Goal: Task Accomplishment & Management: Manage account settings

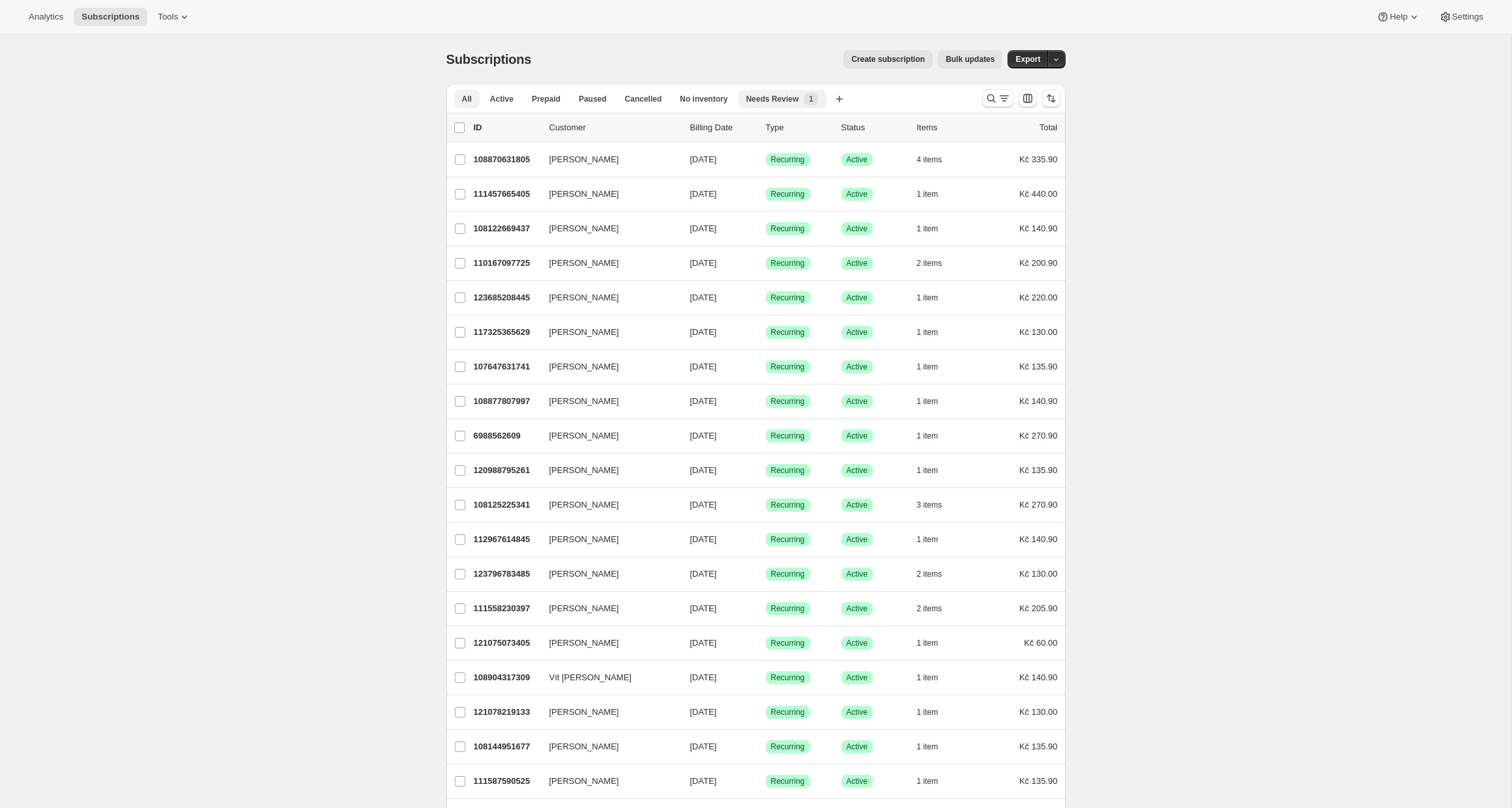
click at [765, 99] on span "Needs Review" at bounding box center [773, 99] width 53 height 11
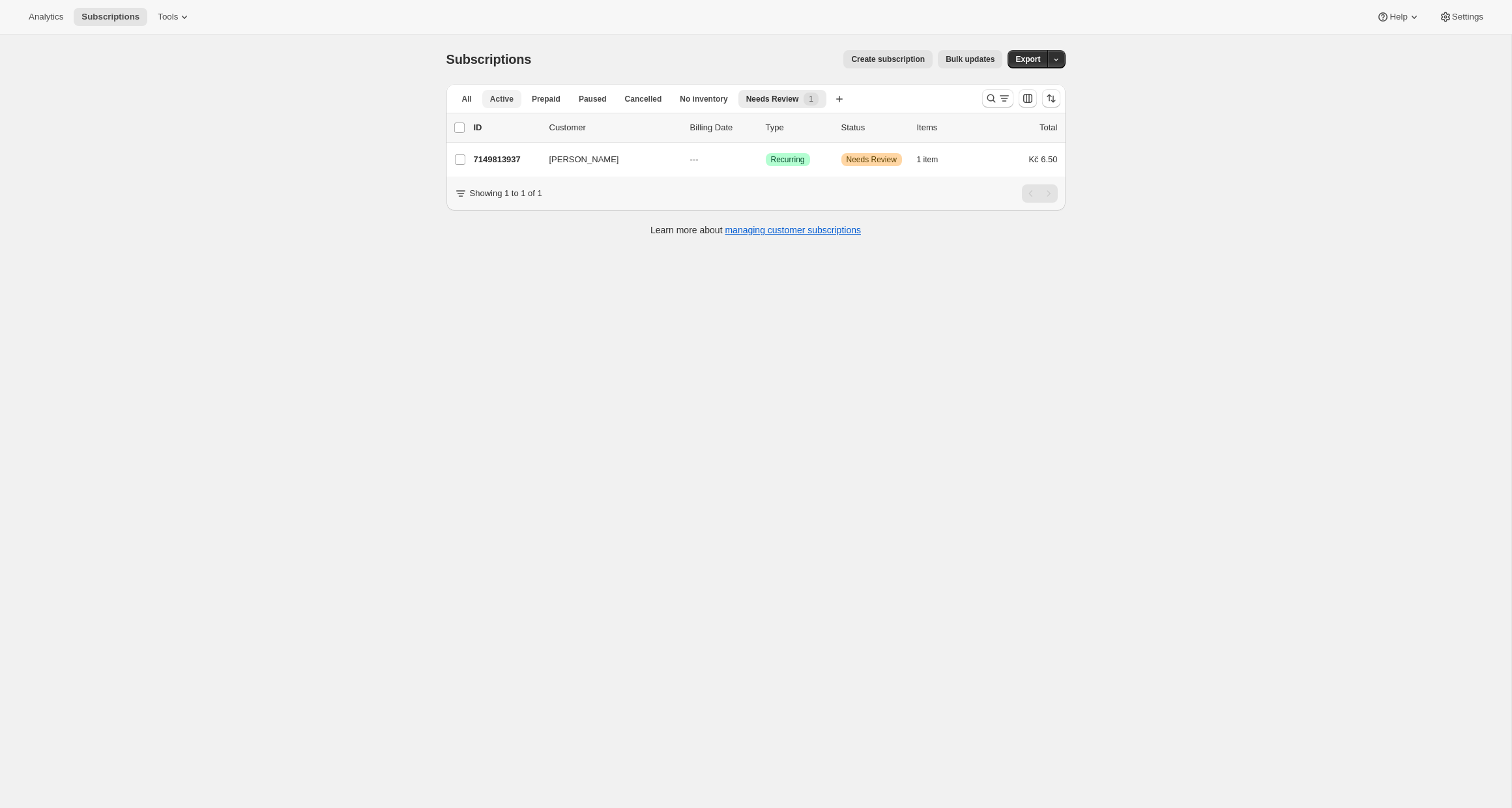
click at [492, 96] on span "Active" at bounding box center [502, 99] width 24 height 11
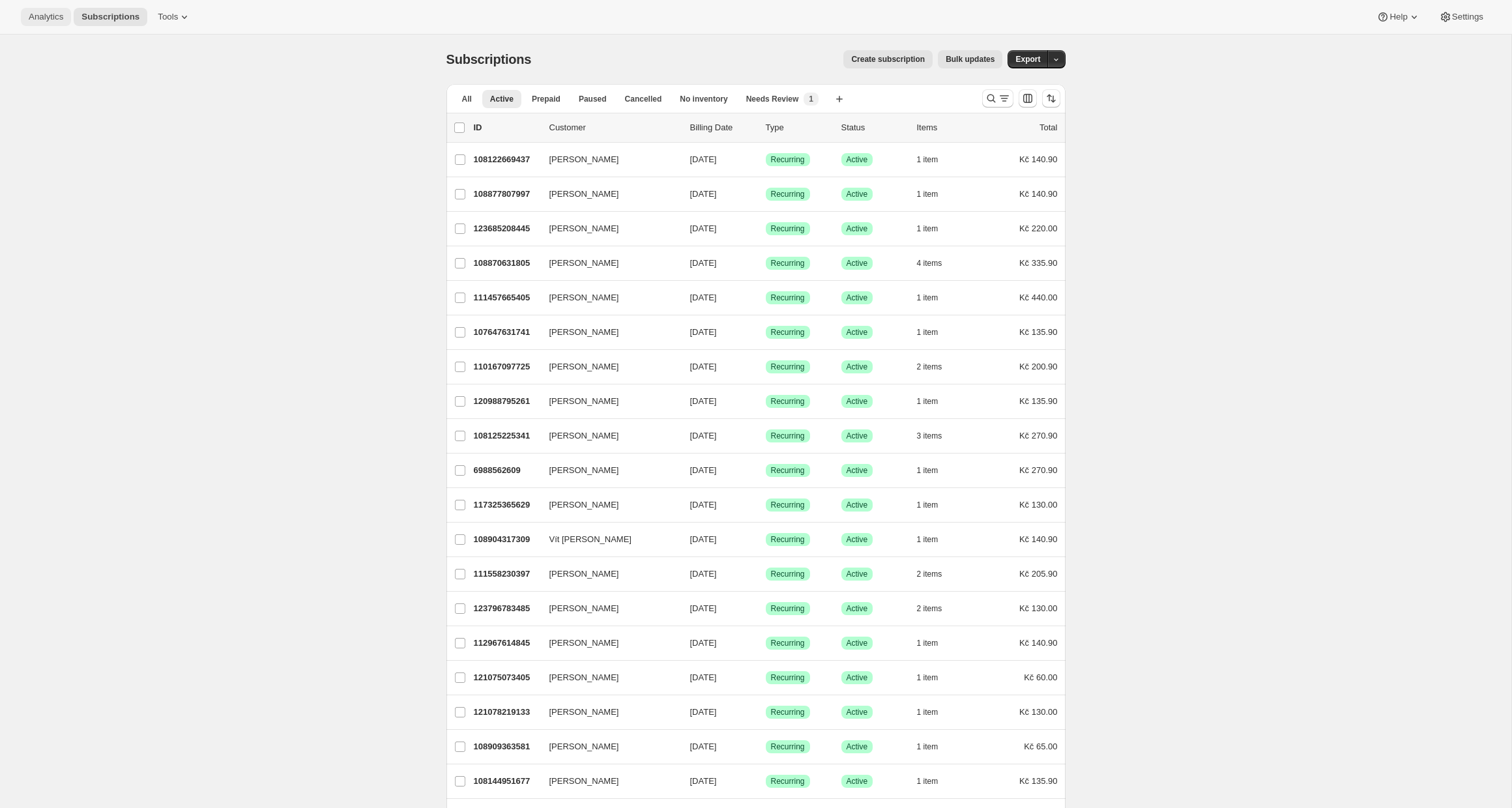
click at [43, 22] on button "Analytics" at bounding box center [45, 17] width 50 height 18
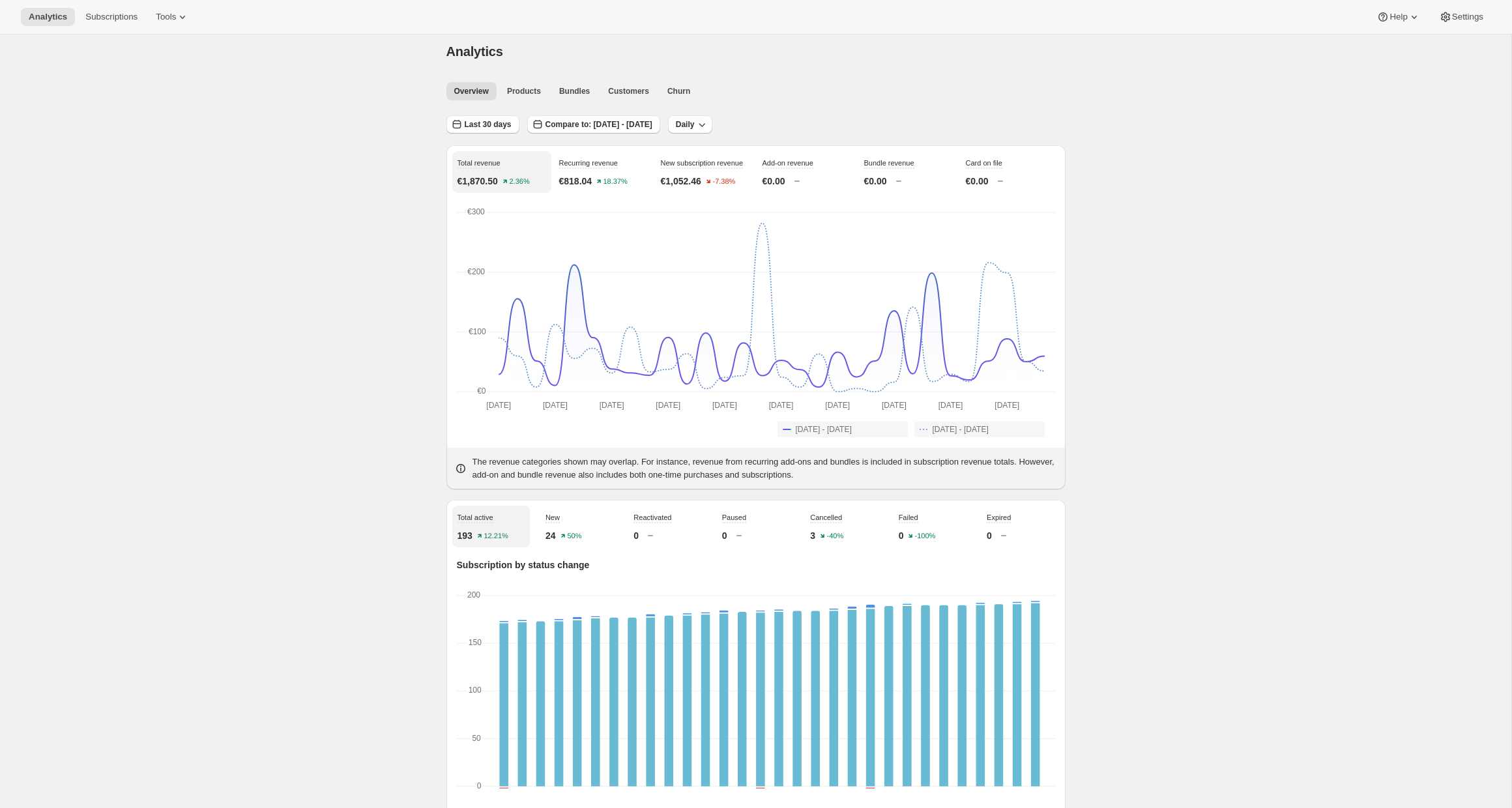
scroll to position [164, 0]
